Goal: Task Accomplishment & Management: Use online tool/utility

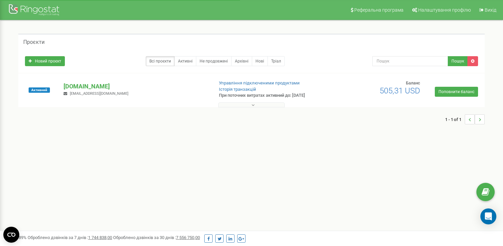
click at [89, 88] on p "[DOMAIN_NAME]" at bounding box center [136, 86] width 144 height 9
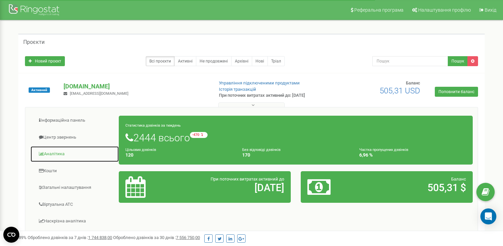
click at [49, 150] on link "Аналiтика" at bounding box center [74, 154] width 89 height 16
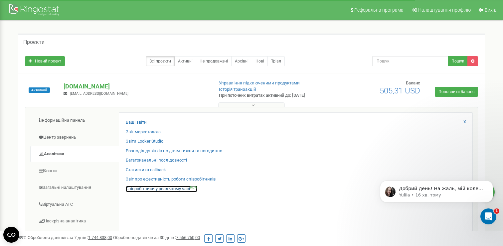
click at [130, 191] on link "Співробітники у реальному часі NEW" at bounding box center [162, 189] width 72 height 6
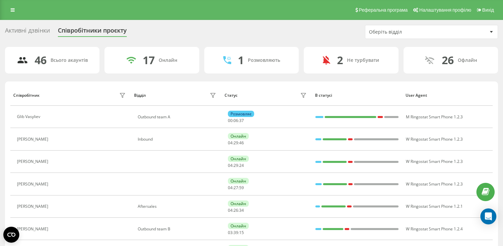
click at [383, 32] on div "Оберіть відділ" at bounding box center [409, 32] width 80 height 6
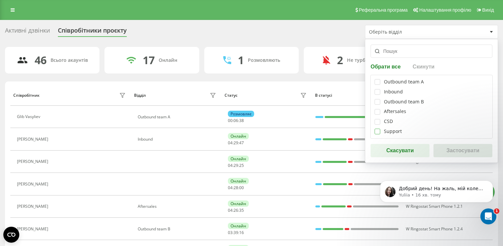
click at [378, 129] on label at bounding box center [378, 129] width 6 height 0
checkbox input "true"
click at [454, 156] on button "Застосувати" at bounding box center [463, 150] width 59 height 13
